Goal: Transaction & Acquisition: Purchase product/service

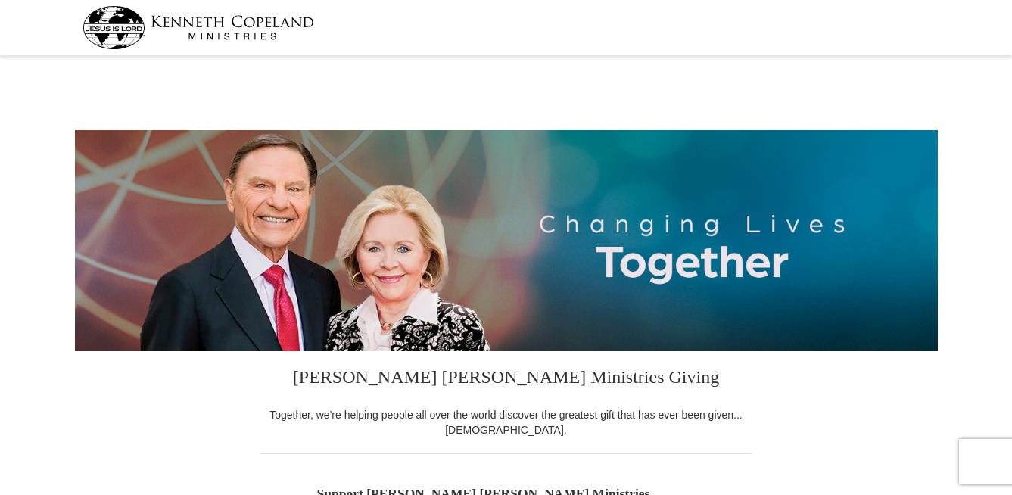
select select "MN"
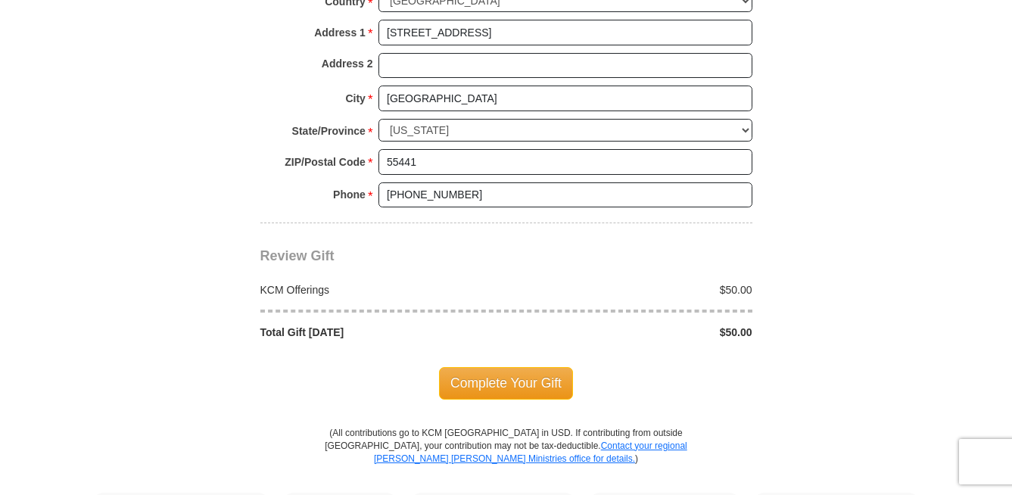
scroll to position [1223, 0]
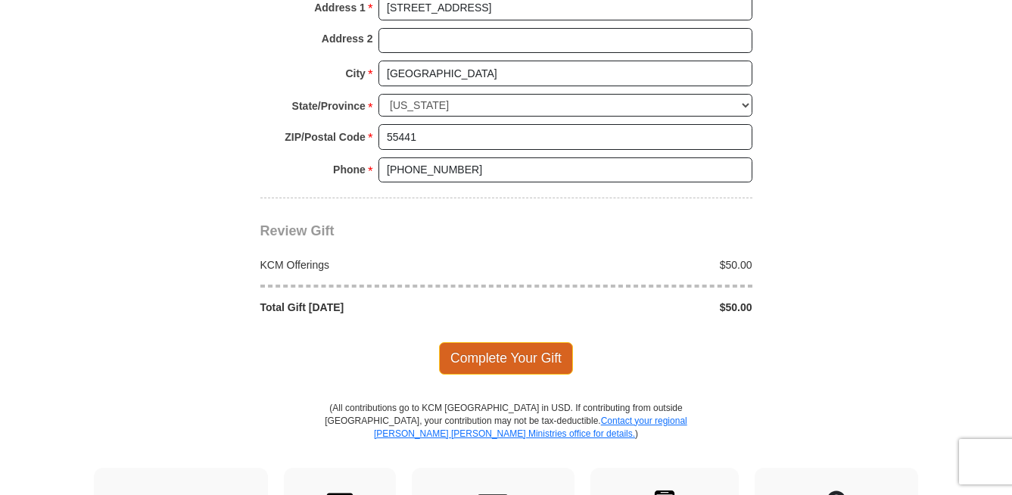
click at [513, 350] on span "Complete Your Gift" at bounding box center [506, 358] width 134 height 32
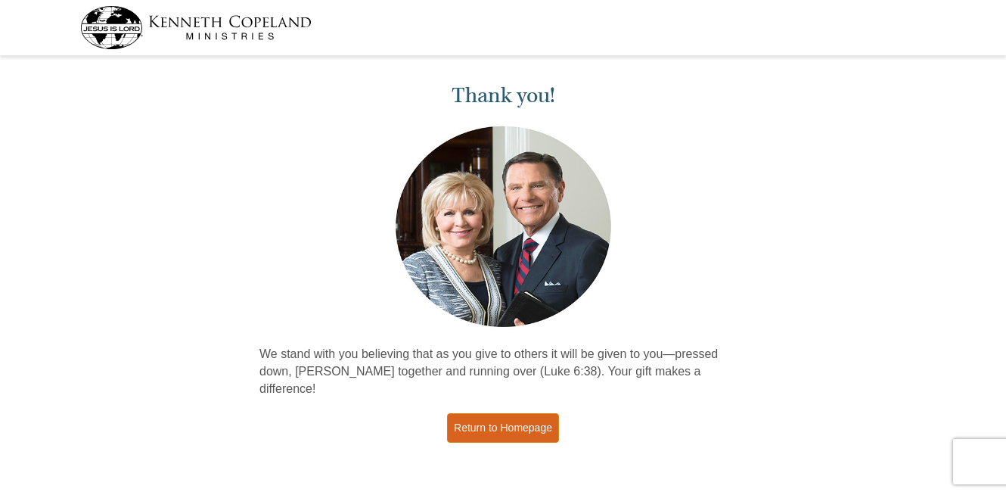
click at [511, 413] on link "Return to Homepage" at bounding box center [503, 428] width 112 height 30
